Goal: Task Accomplishment & Management: Manage account settings

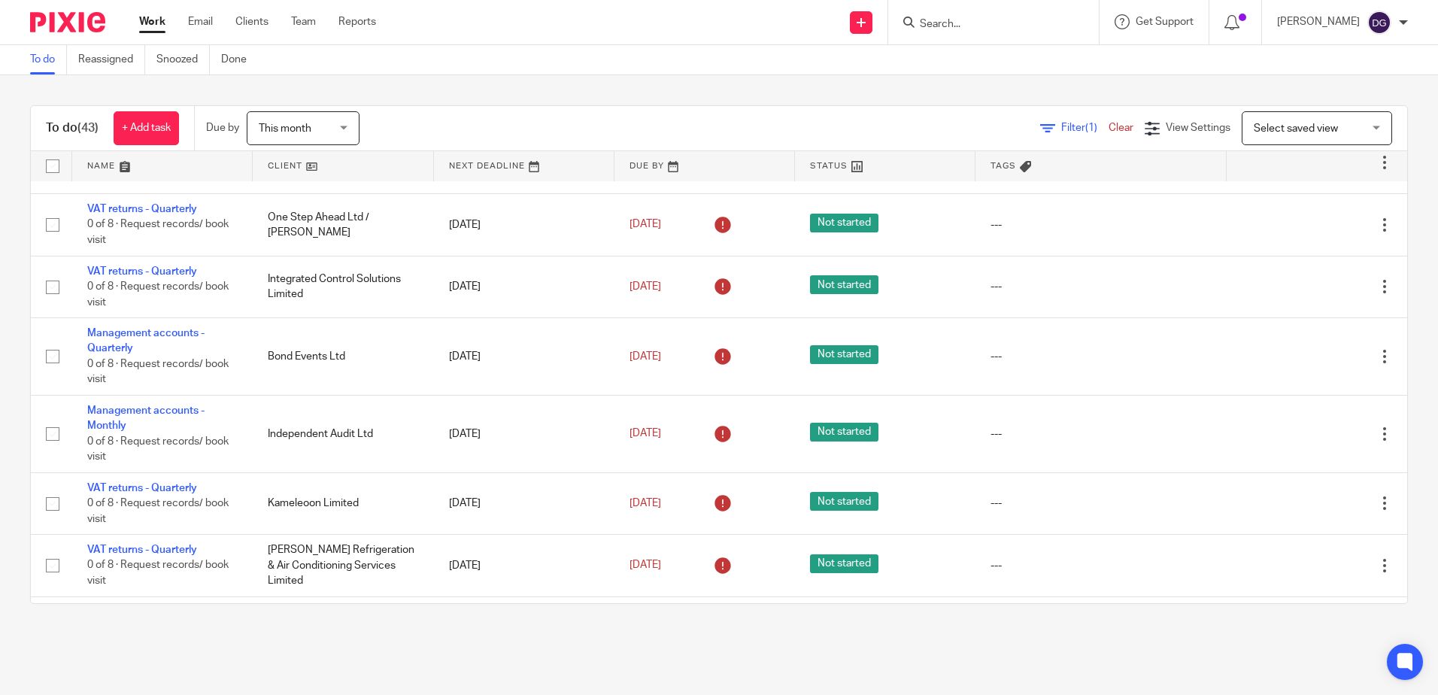
scroll to position [1579, 0]
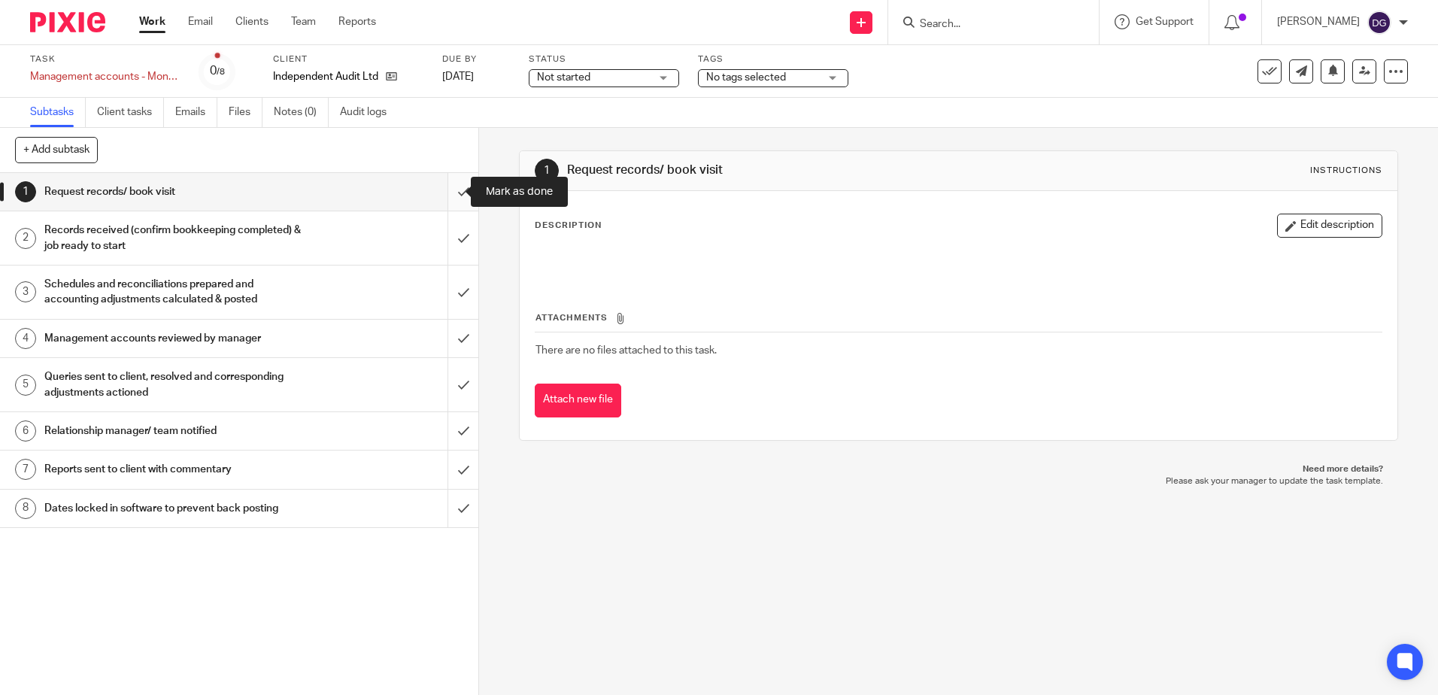
click at [444, 206] on input "submit" at bounding box center [239, 192] width 478 height 38
click at [444, 232] on input "submit" at bounding box center [239, 237] width 478 height 53
click at [443, 284] on input "submit" at bounding box center [239, 291] width 478 height 53
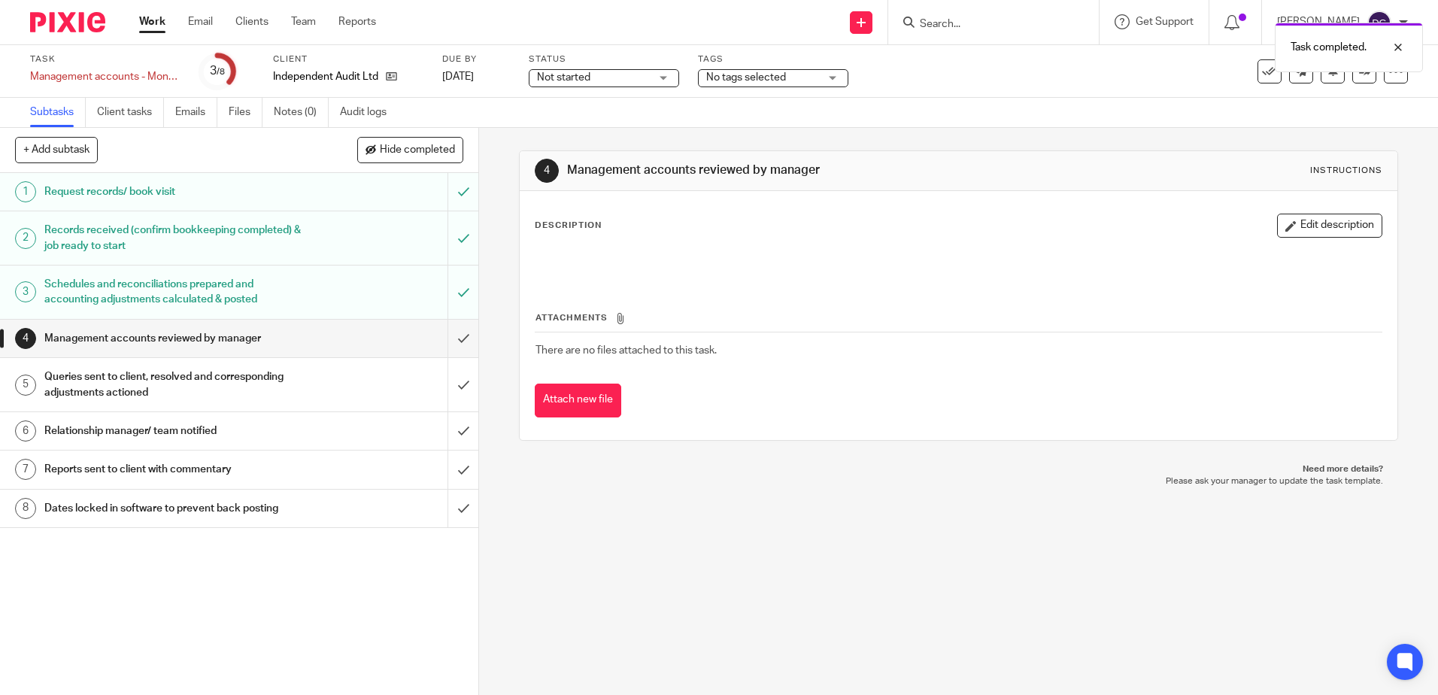
click at [1298, 219] on button "Edit description" at bounding box center [1329, 226] width 105 height 24
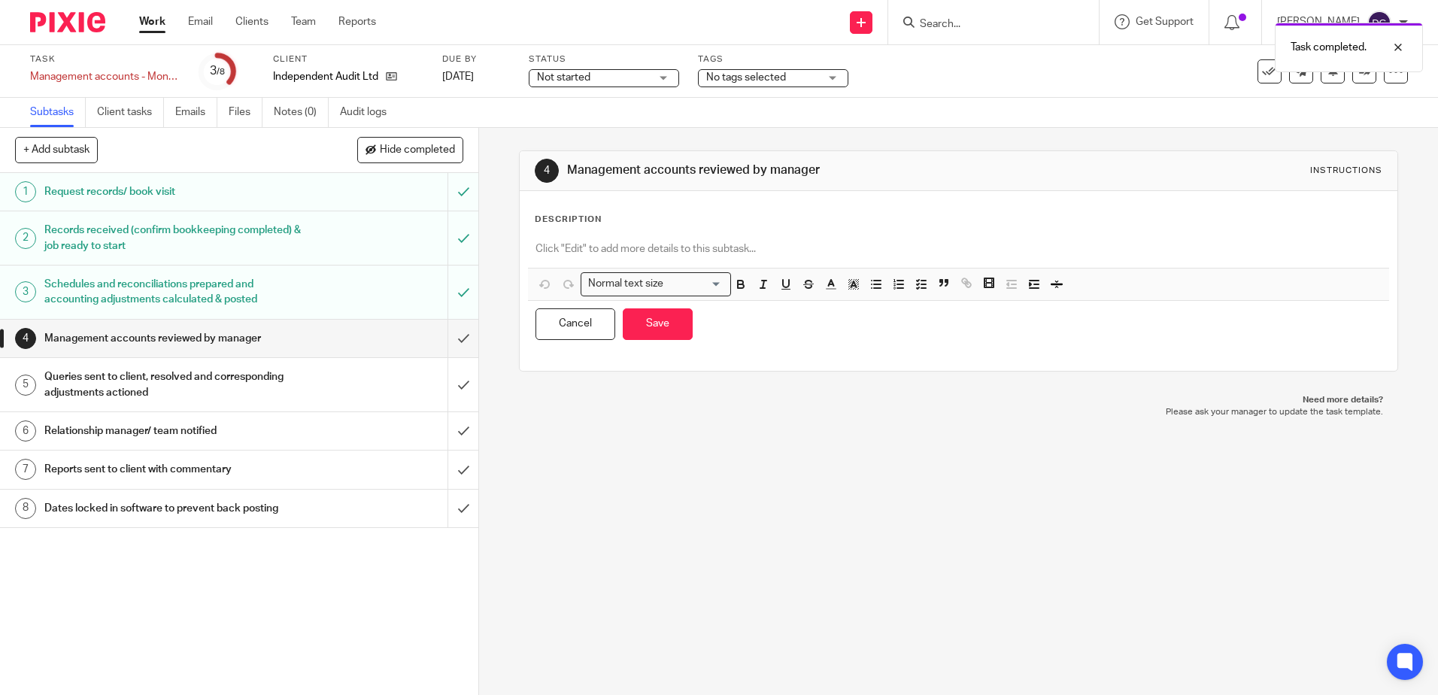
click at [770, 238] on div at bounding box center [958, 251] width 860 height 34
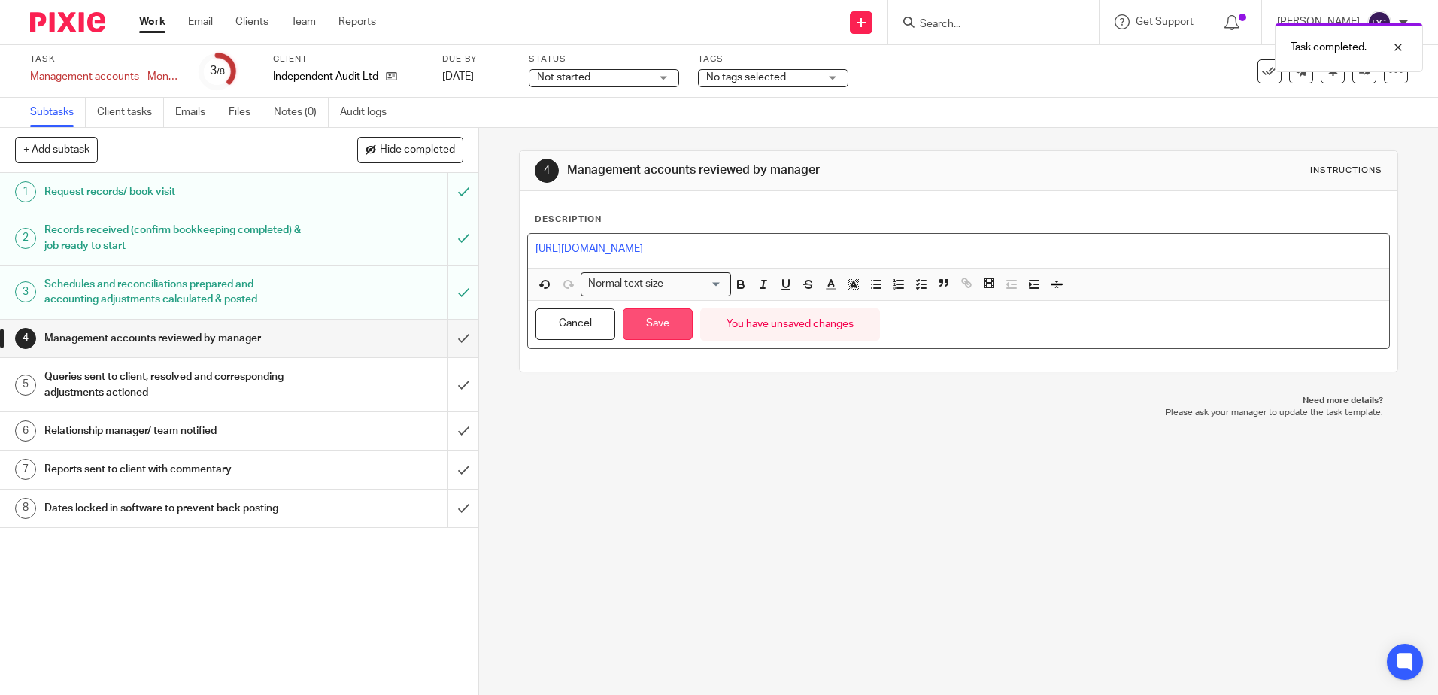
click at [650, 334] on button "Save" at bounding box center [658, 324] width 70 height 32
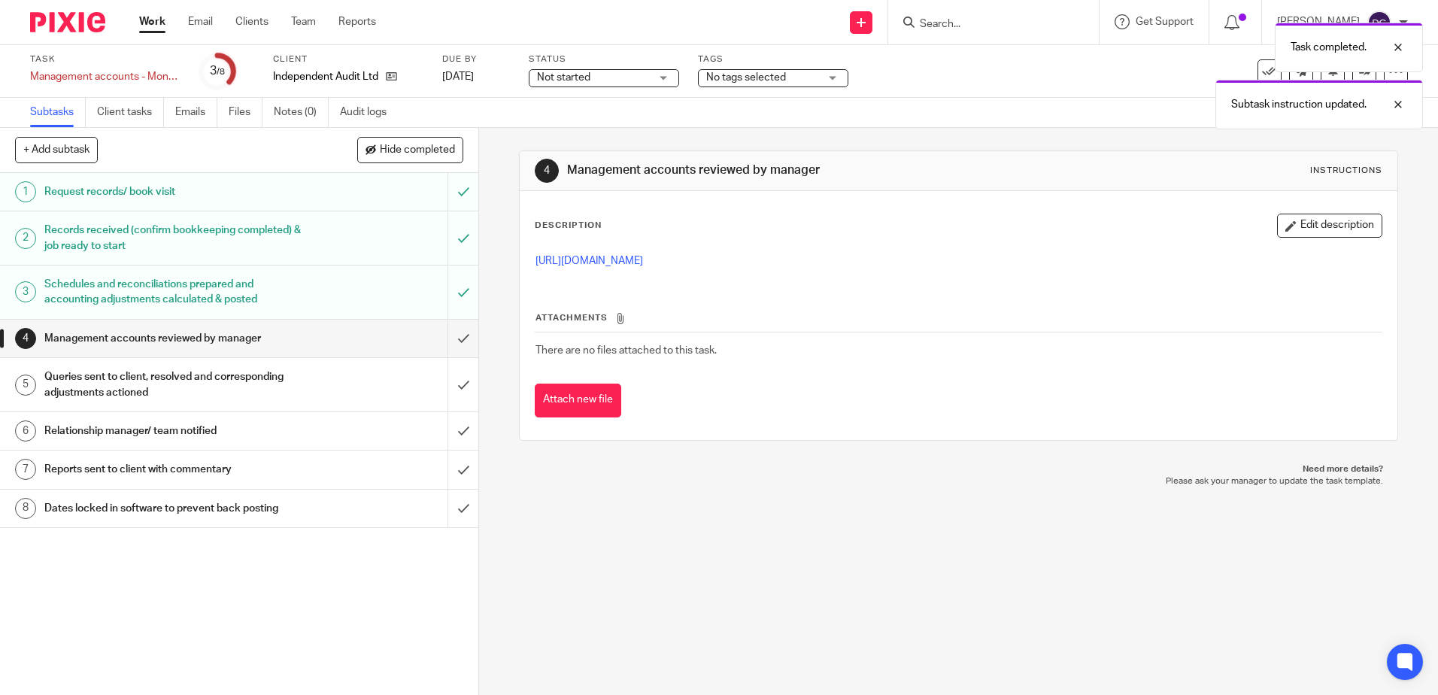
click at [739, 76] on div "Task completed. Subtask instruction updated." at bounding box center [1071, 72] width 704 height 114
click at [829, 84] on div "Task completed. Subtask instruction updated." at bounding box center [1071, 72] width 704 height 114
click at [811, 76] on span "No tags selected" at bounding box center [762, 78] width 113 height 16
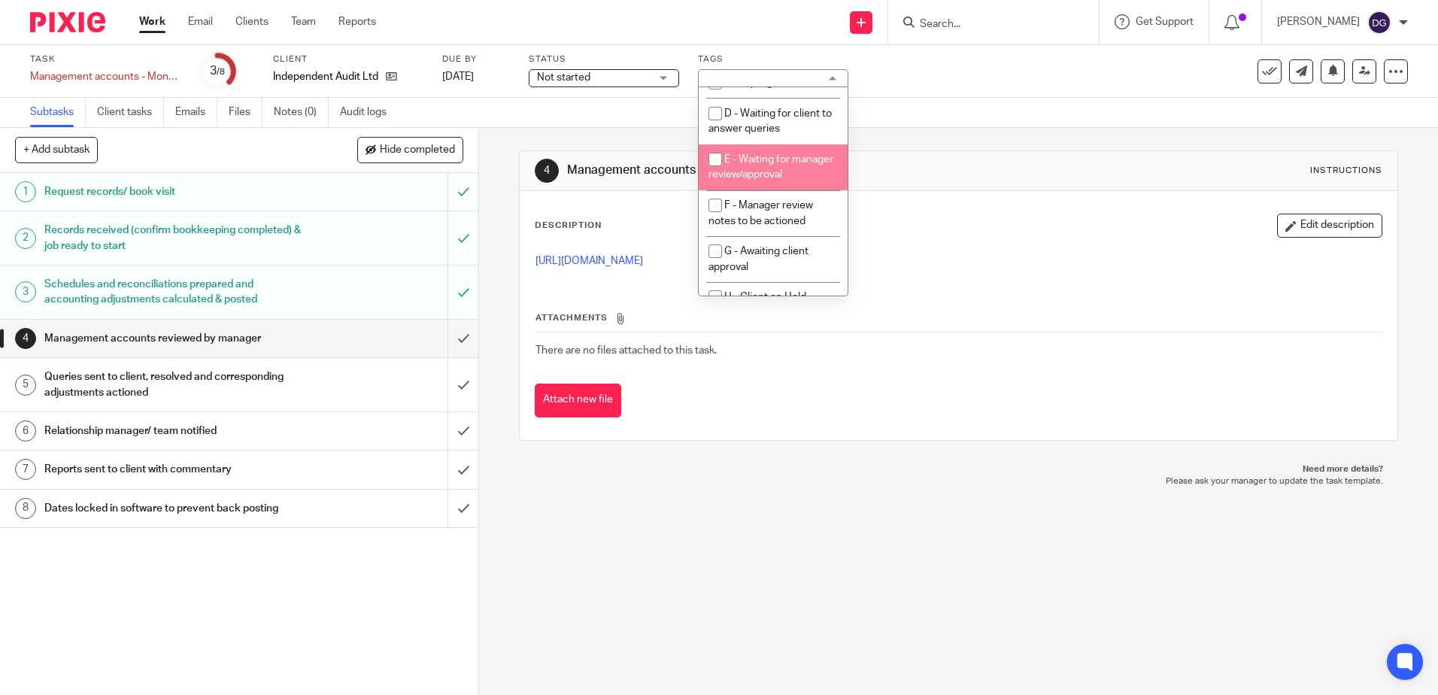
scroll to position [150, 0]
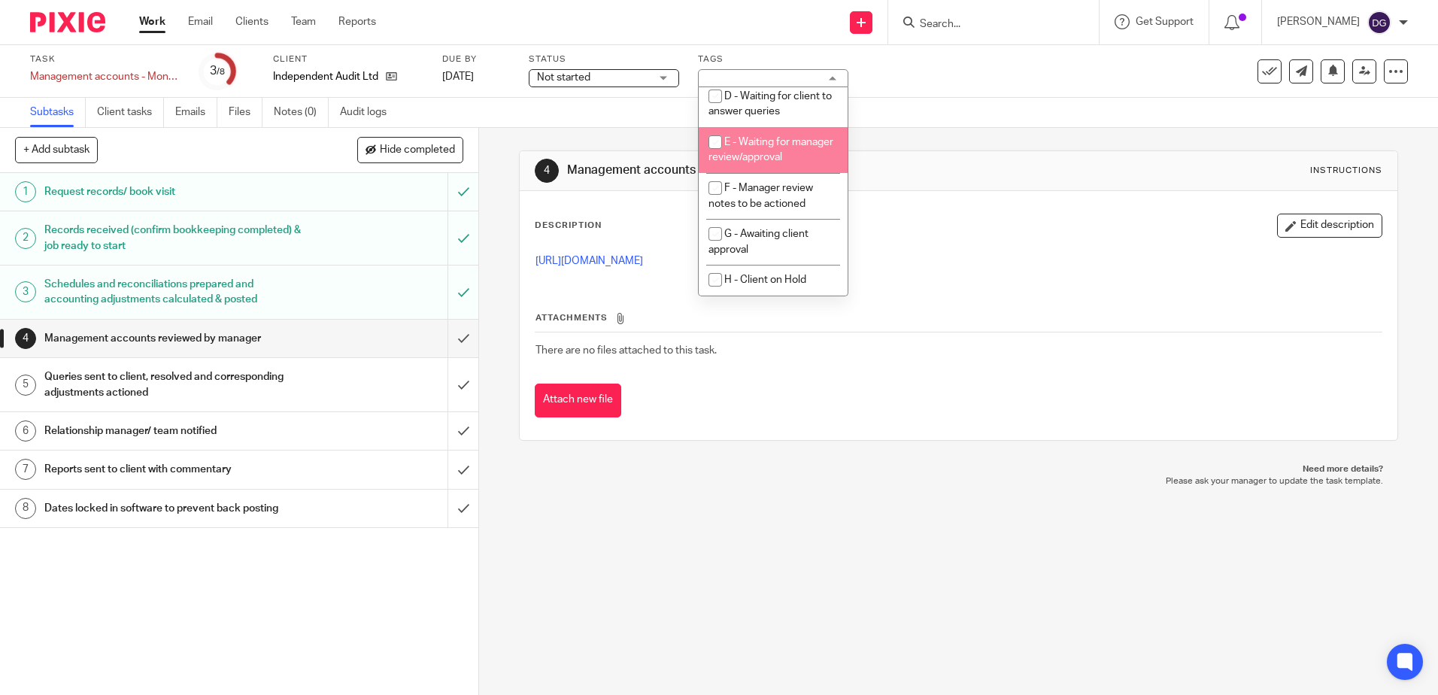
click at [808, 147] on li "E - Waiting for manager review/approval" at bounding box center [773, 150] width 149 height 46
checkbox input "true"
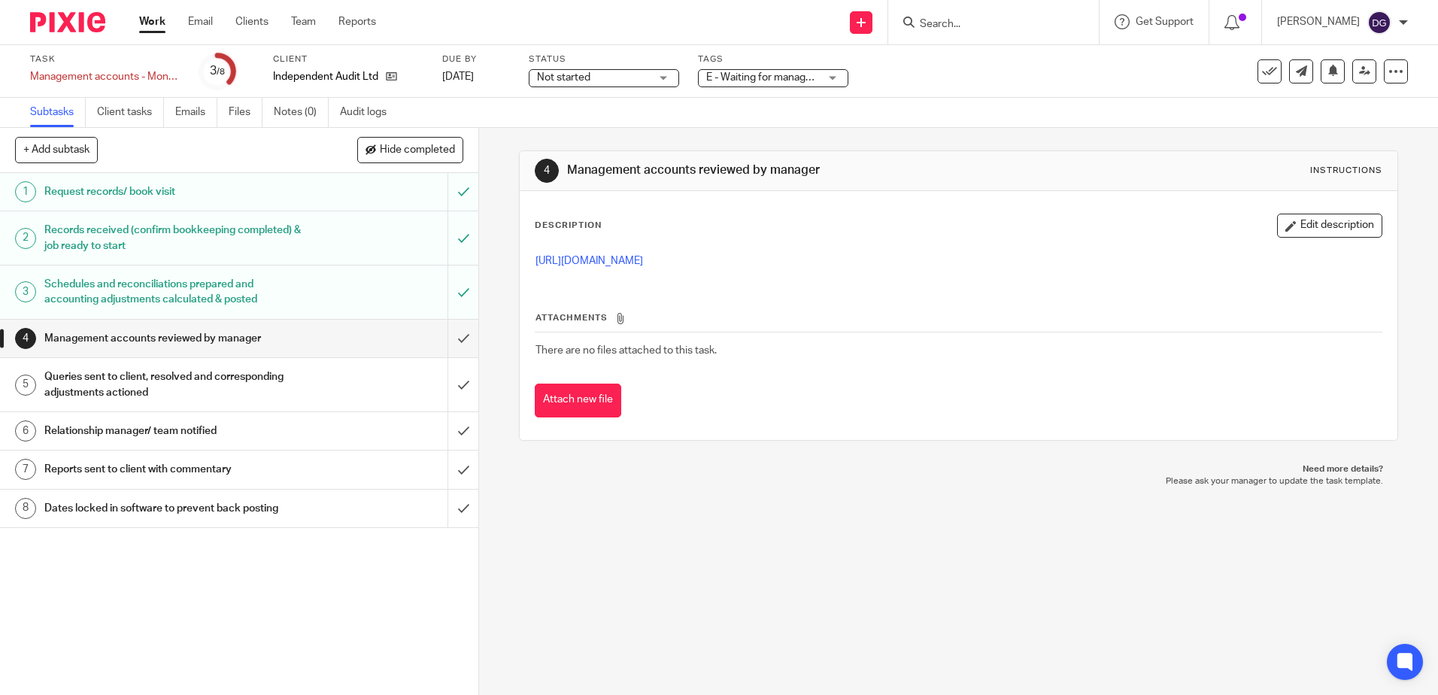
click at [958, 140] on div "4 Management accounts reviewed by manager Instructions Description Edit descrip…" at bounding box center [958, 295] width 878 height 335
click at [1359, 74] on icon at bounding box center [1364, 70] width 11 height 11
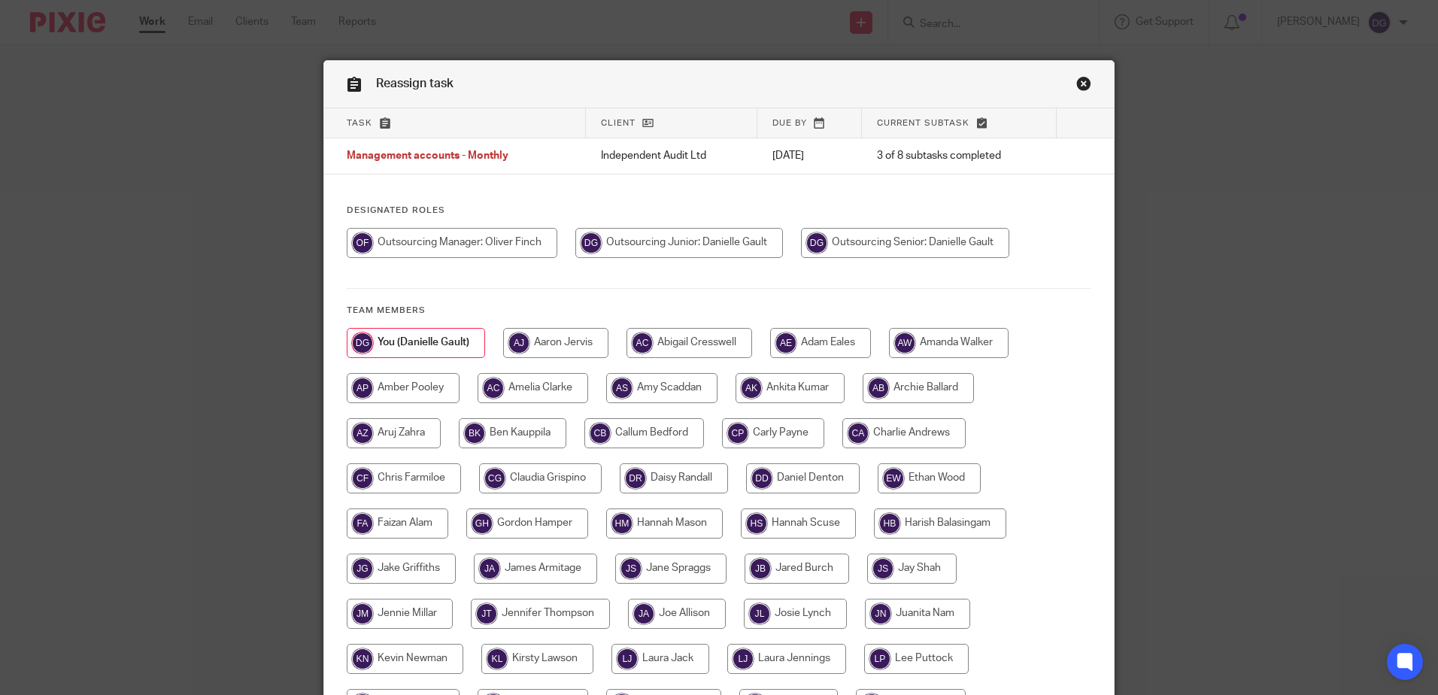
click at [508, 243] on input "radio" at bounding box center [452, 243] width 211 height 30
radio input "true"
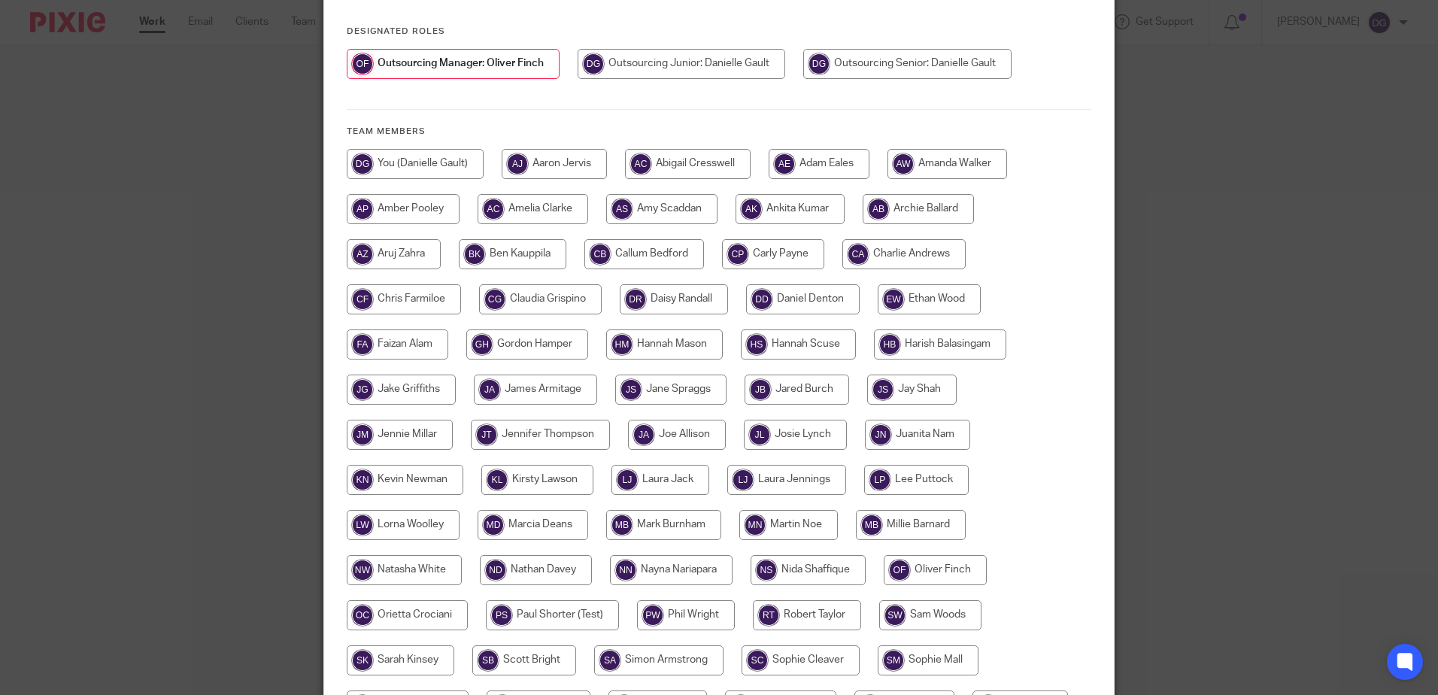
scroll to position [344, 0]
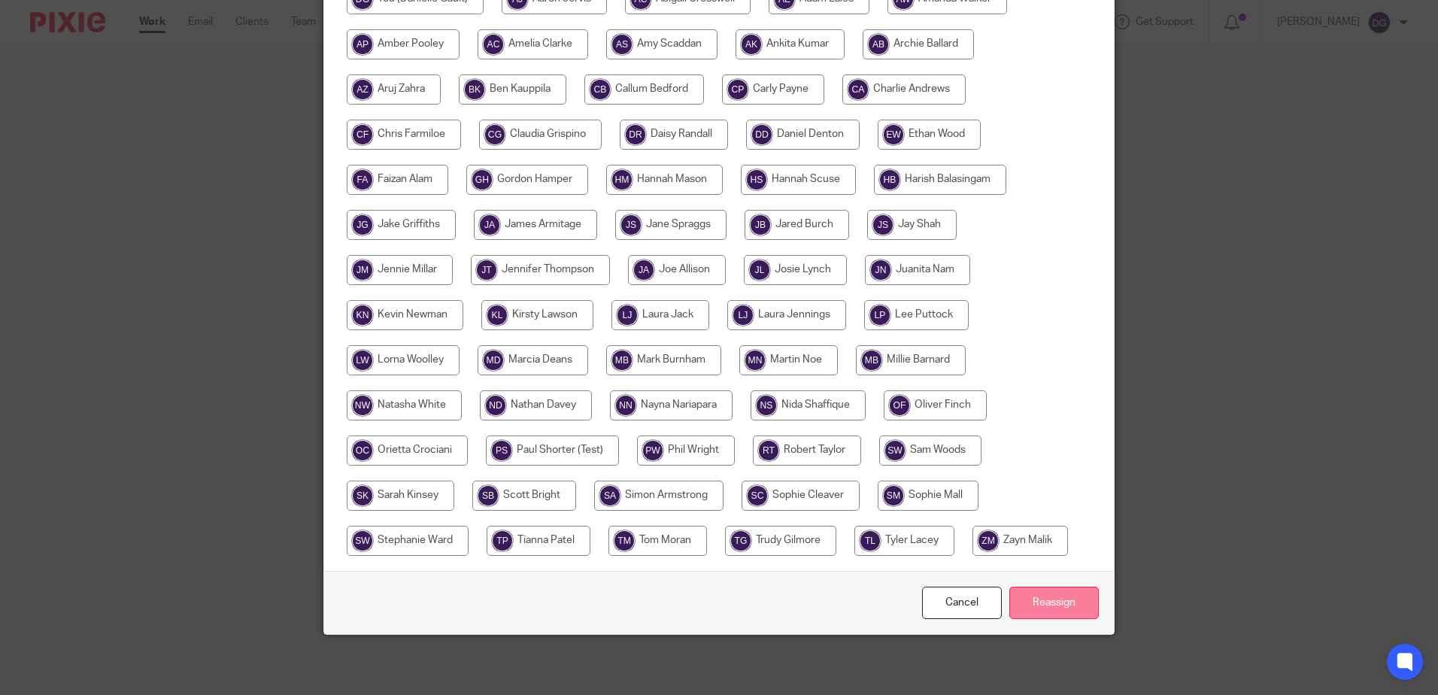
click at [1059, 596] on input "Reassign" at bounding box center [1053, 602] width 89 height 32
